Goal: Task Accomplishment & Management: Use online tool/utility

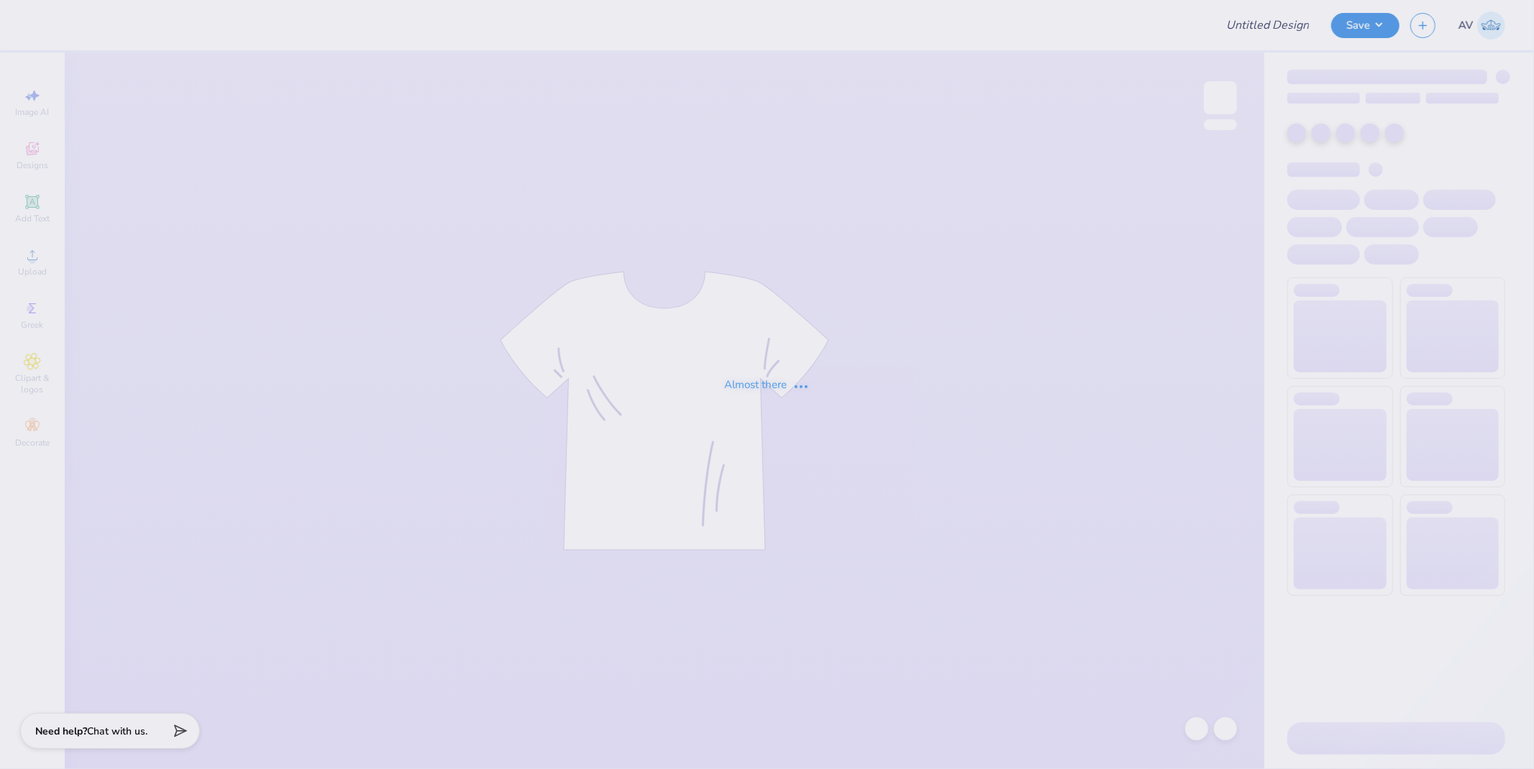
type input "Sweat Sets for Panhellenic"
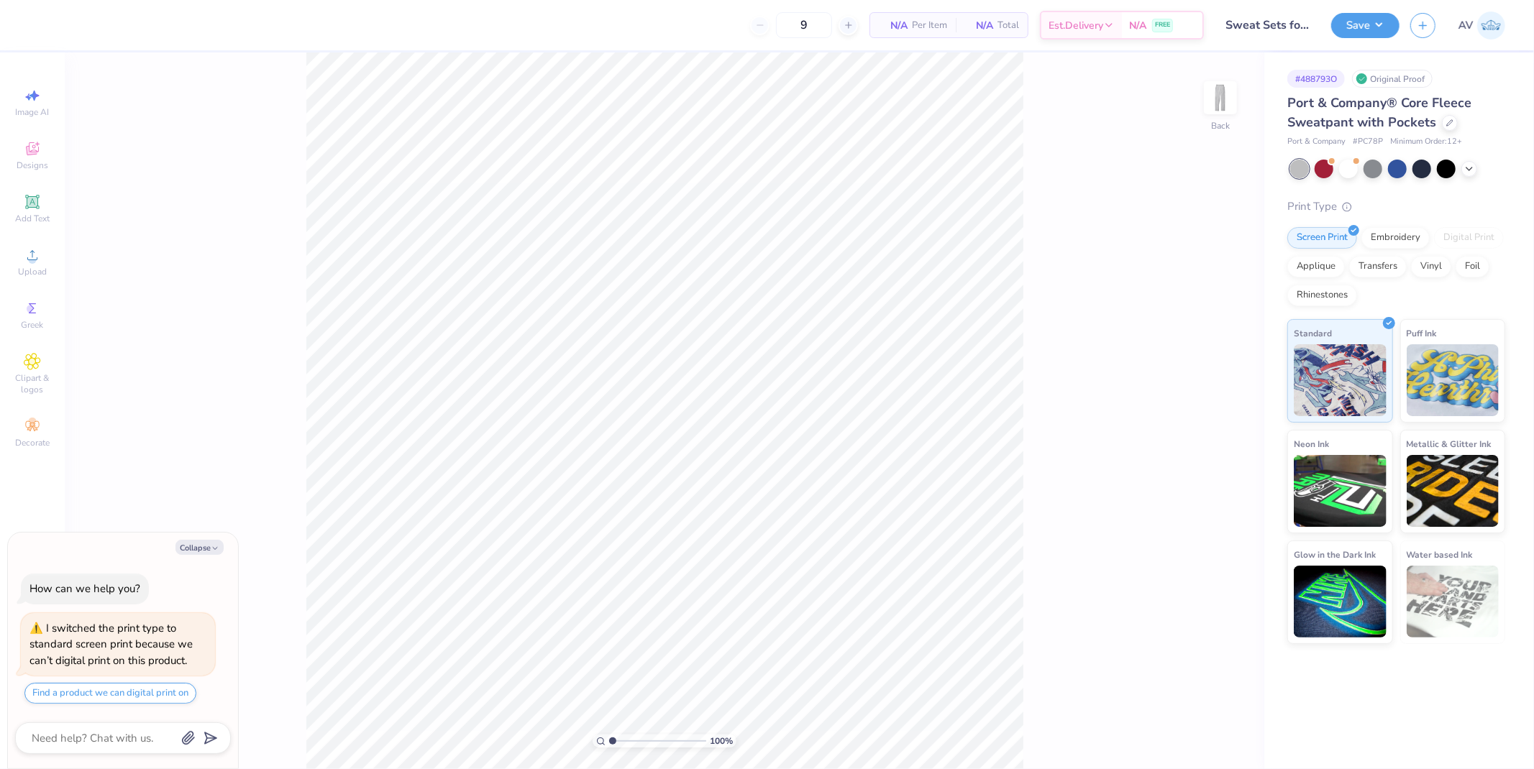
type textarea "x"
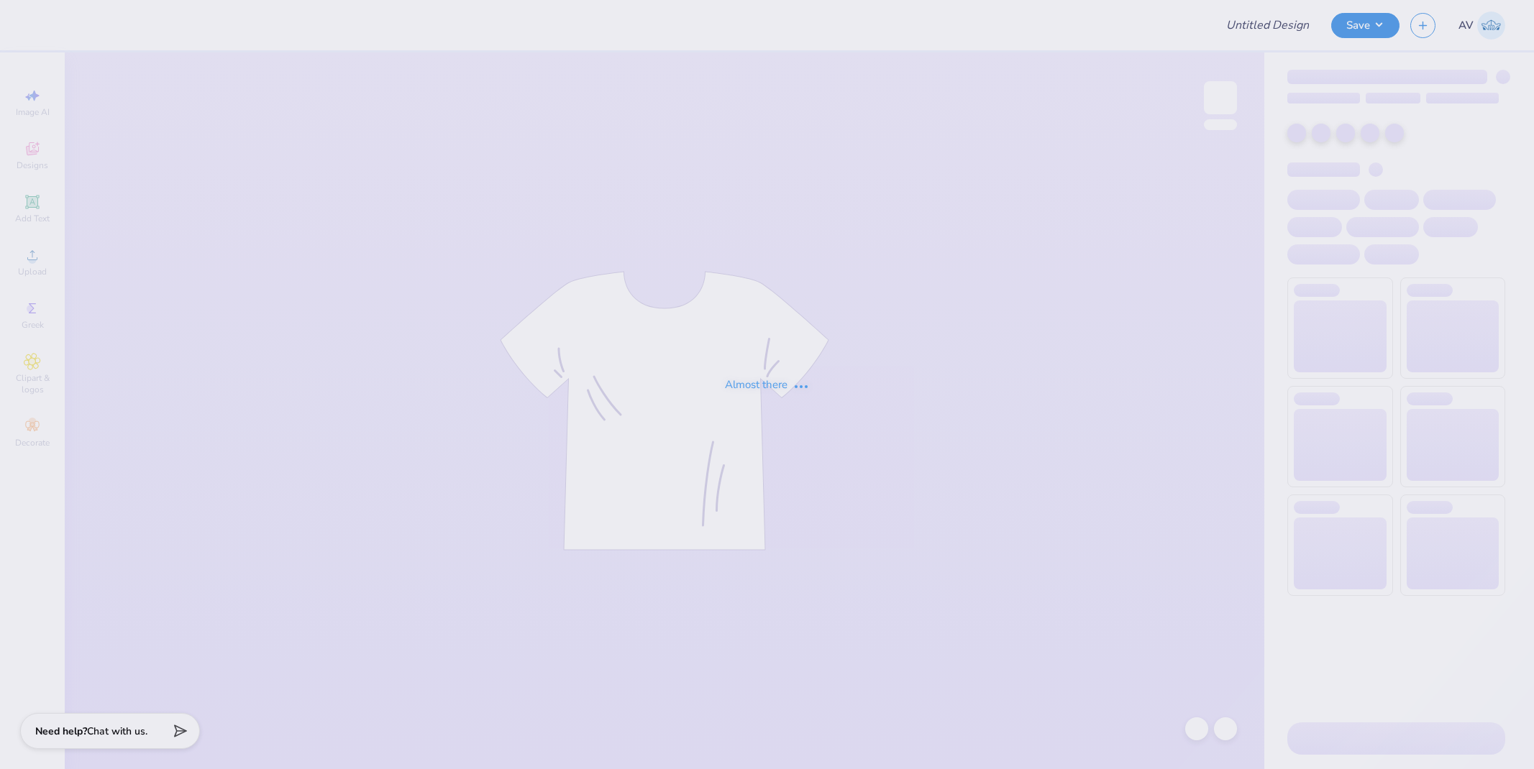
type input "[PERSON_NAME] & Polos"
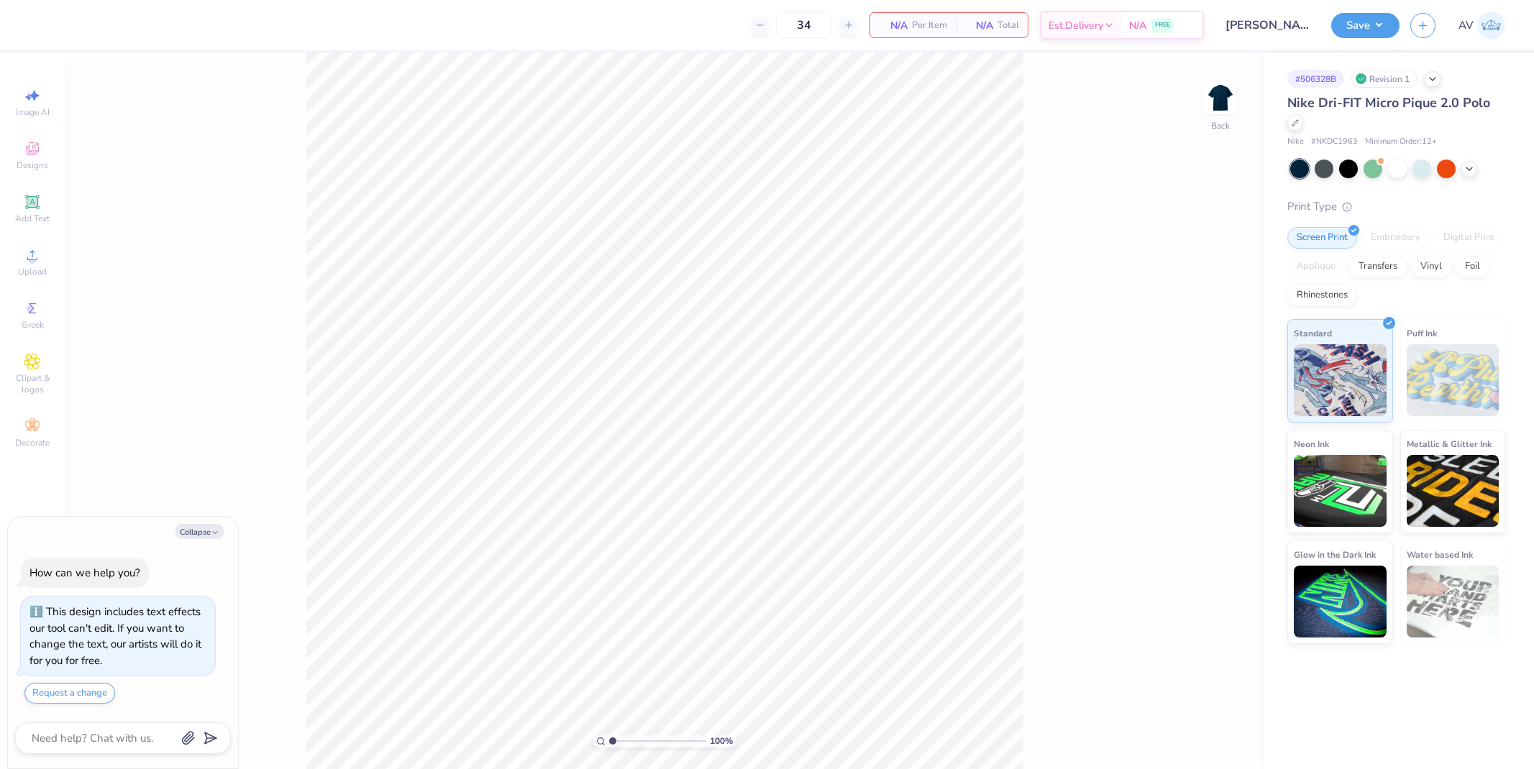
type textarea "x"
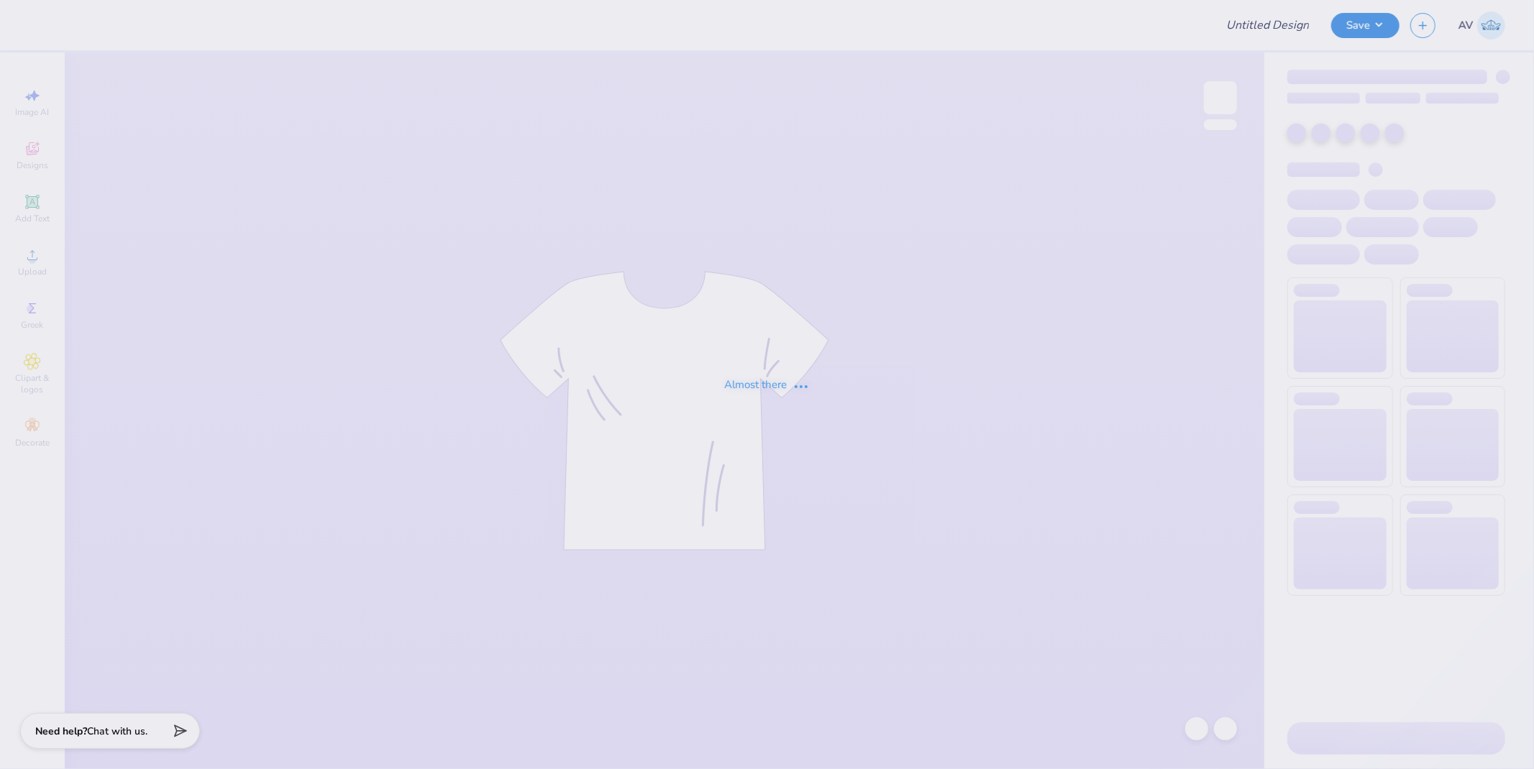
type input "DG Pink Lace Tanks"
